Goal: Task Accomplishment & Management: Use online tool/utility

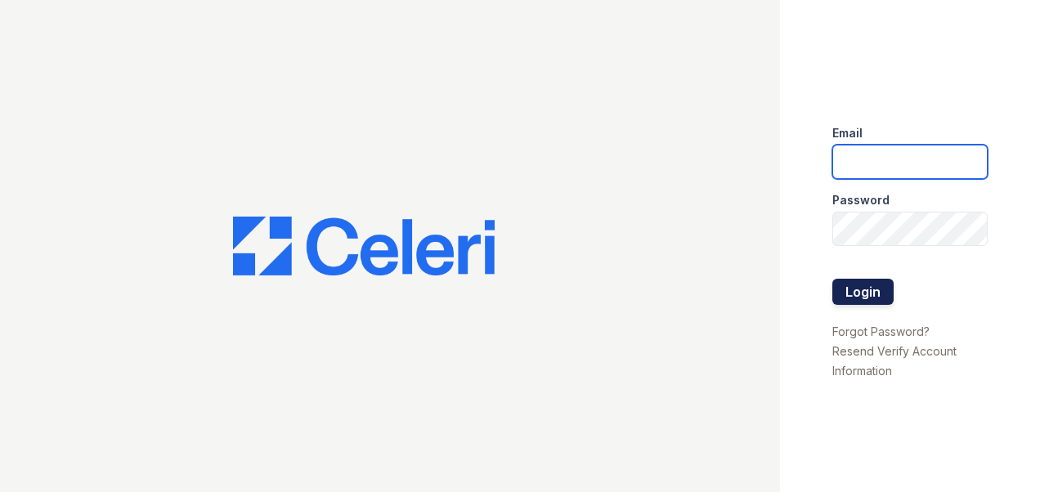
type input "[DOMAIN_NAME][EMAIL_ADDRESS][DOMAIN_NAME]"
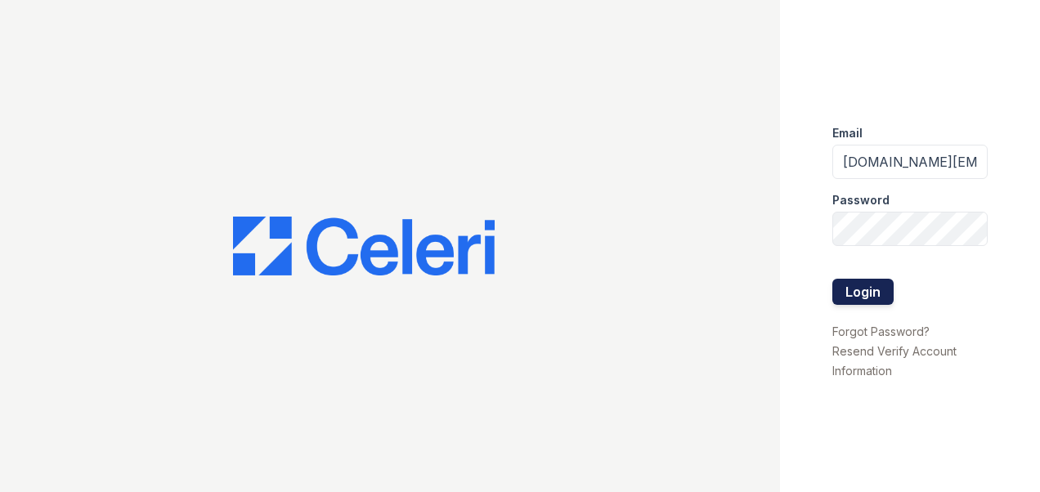
click at [854, 297] on button "Login" at bounding box center [862, 292] width 61 height 26
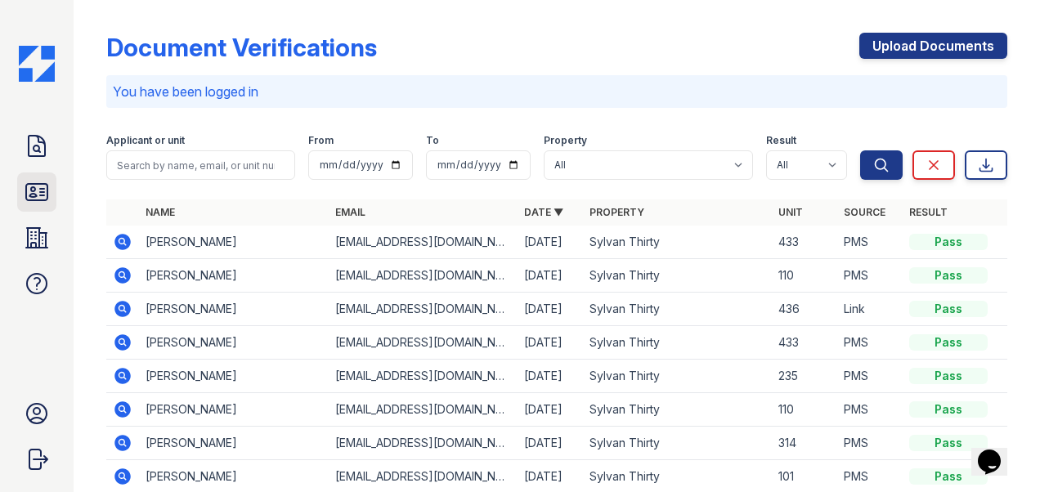
click at [29, 193] on icon at bounding box center [37, 192] width 26 height 26
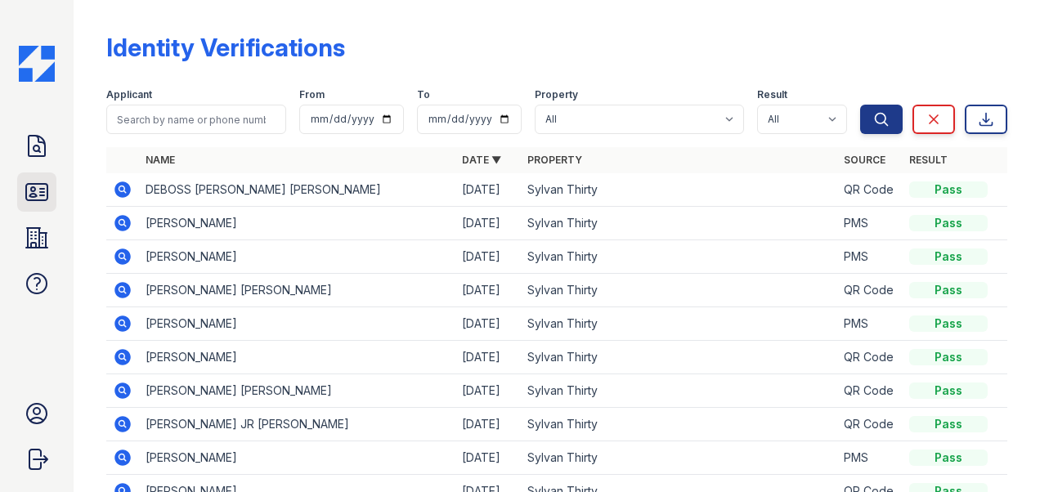
click at [33, 184] on icon at bounding box center [36, 192] width 21 height 16
click at [39, 192] on icon at bounding box center [37, 192] width 26 height 26
